Goal: Check status: Check status

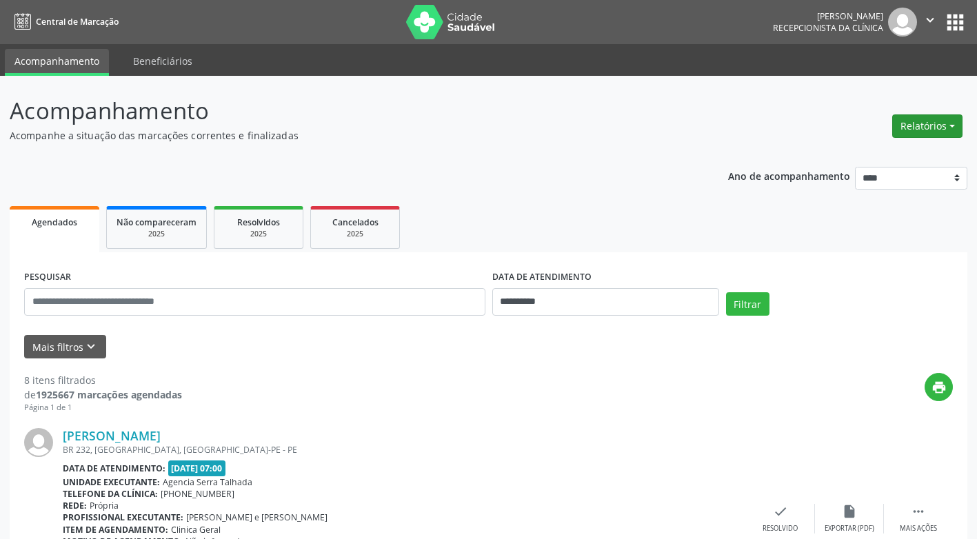
click at [926, 124] on button "Relatórios" at bounding box center [927, 125] width 70 height 23
click at [884, 154] on link "Agendamentos" at bounding box center [889, 155] width 148 height 19
select select "*"
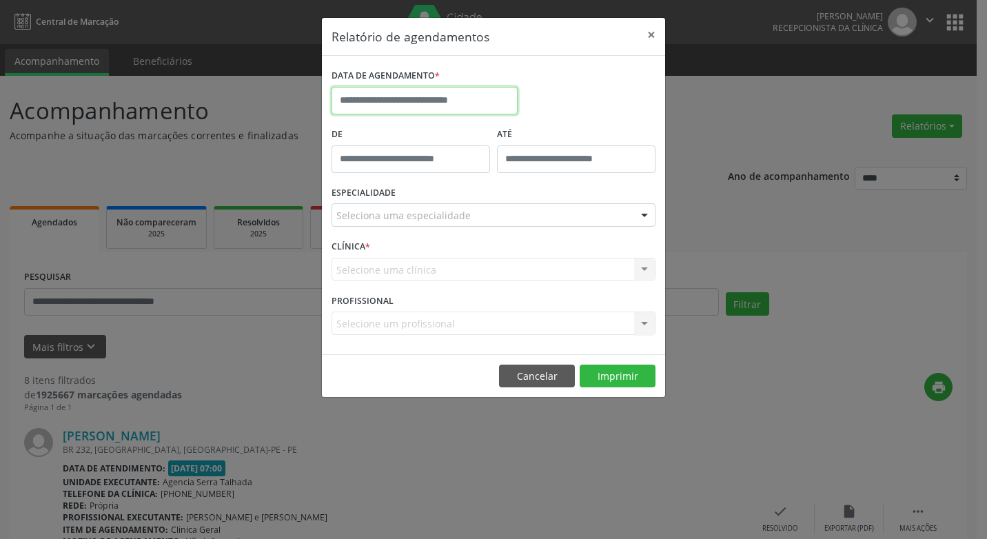
click at [435, 97] on input "text" at bounding box center [425, 101] width 186 height 28
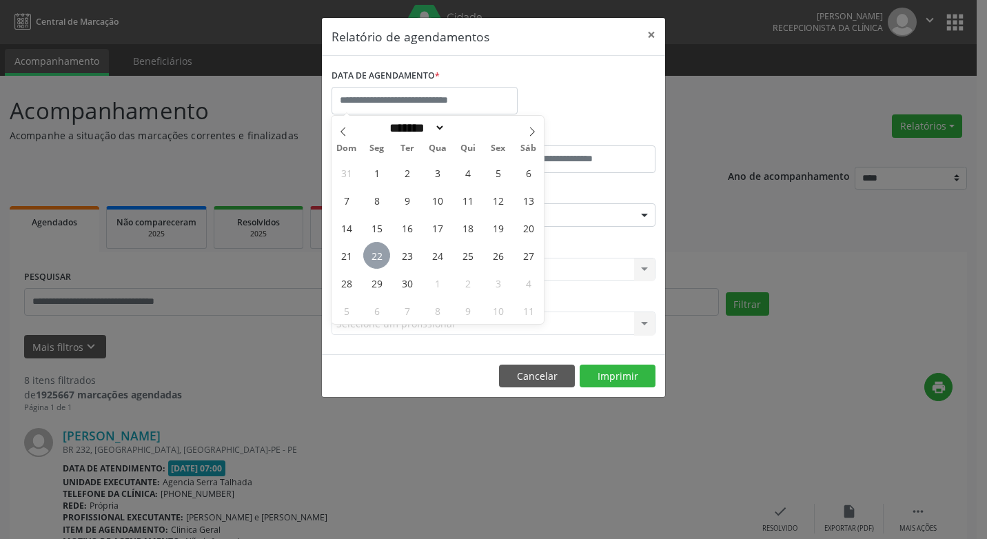
click at [380, 258] on span "22" at bounding box center [376, 255] width 27 height 27
type input "**********"
click at [380, 258] on span "22" at bounding box center [376, 255] width 27 height 27
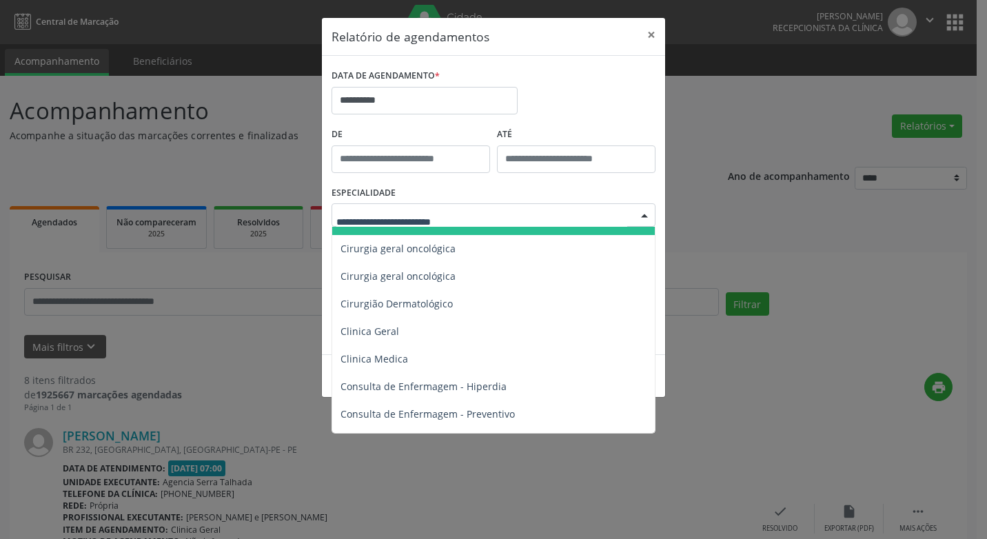
scroll to position [414, 0]
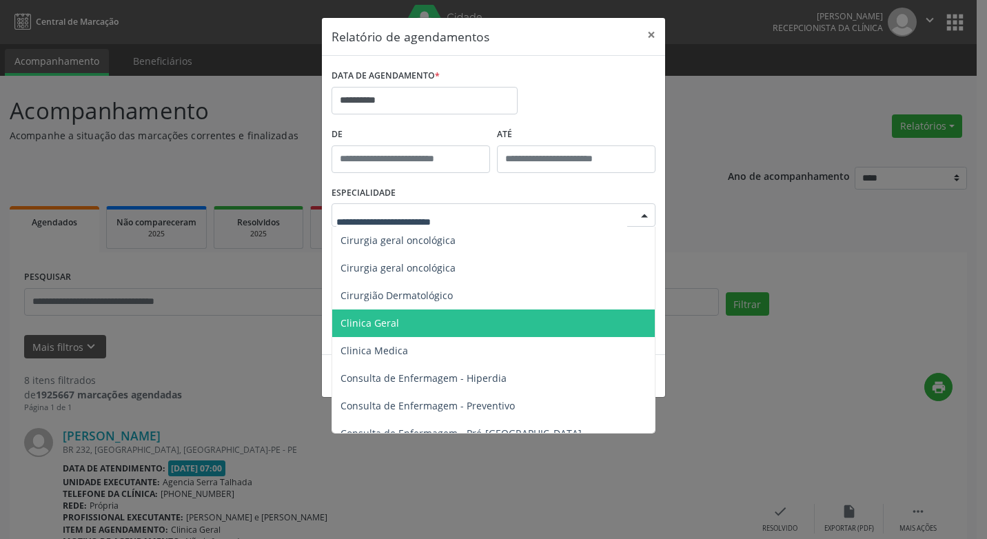
click at [371, 323] on span "Clinica Geral" at bounding box center [370, 322] width 59 height 13
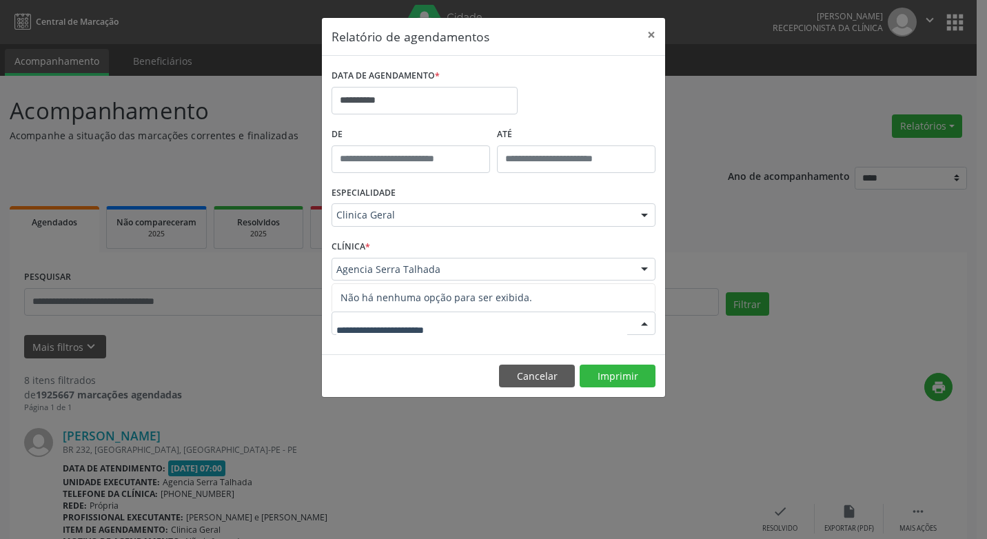
click at [645, 322] on div at bounding box center [644, 323] width 21 height 23
click at [619, 376] on button "Imprimir" at bounding box center [618, 376] width 76 height 23
